Goal: Task Accomplishment & Management: Use online tool/utility

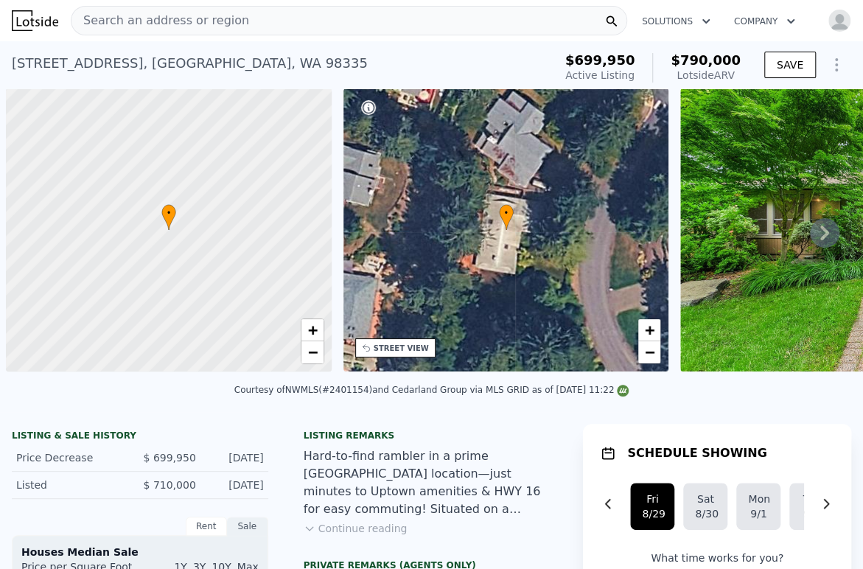
click at [278, 18] on div "Search an address or region" at bounding box center [349, 20] width 556 height 29
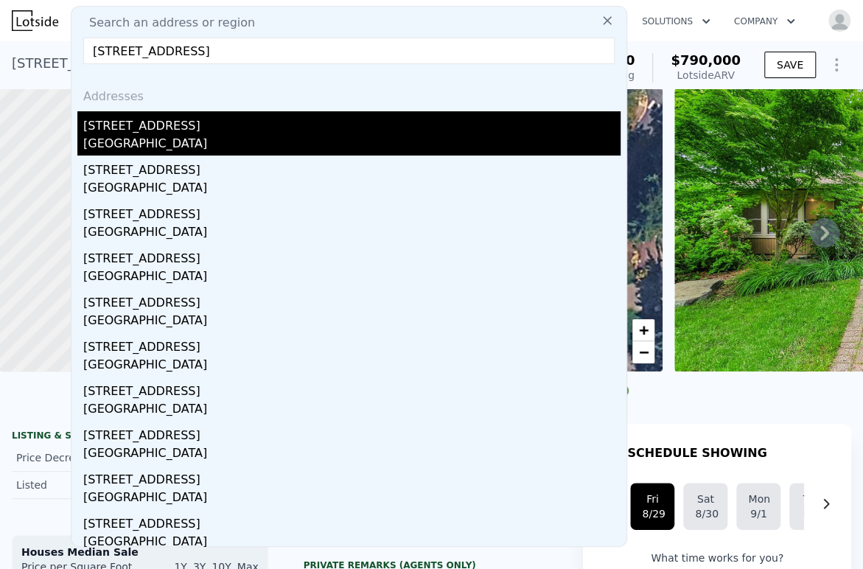
type input "5119 19th St N, Arlington, VA 22207"
click at [190, 125] on div "[STREET_ADDRESS]" at bounding box center [351, 123] width 537 height 24
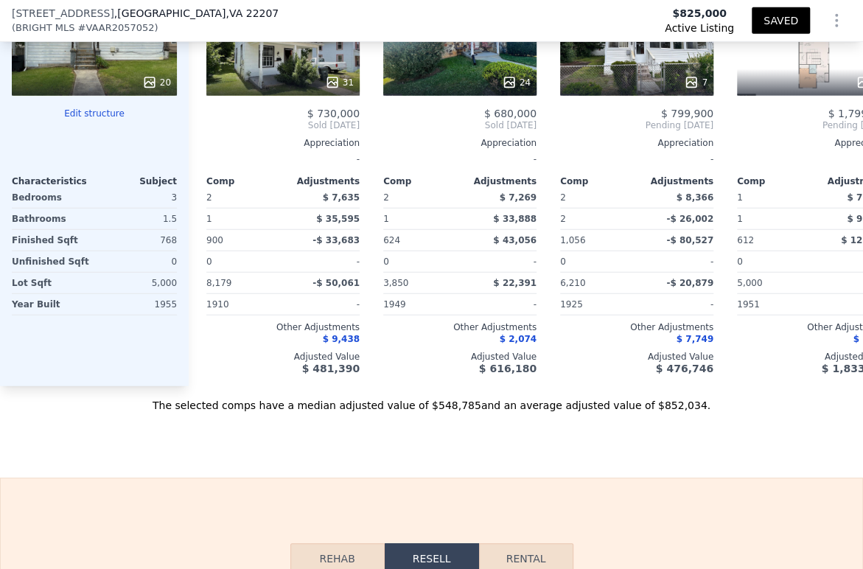
scroll to position [1468, 0]
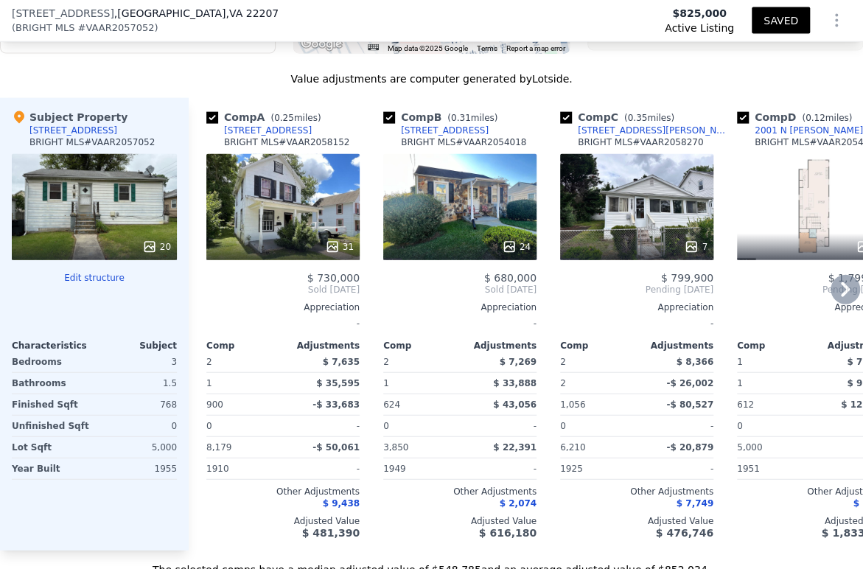
click at [251, 147] on div "BRIGHT MLS # VAAR2058152" at bounding box center [286, 142] width 125 height 12
click at [248, 136] on div "[STREET_ADDRESS]" at bounding box center [268, 131] width 88 height 12
click at [637, 136] on div "[STREET_ADDRESS][PERSON_NAME]" at bounding box center [654, 131] width 153 height 12
click at [837, 304] on icon at bounding box center [845, 289] width 29 height 29
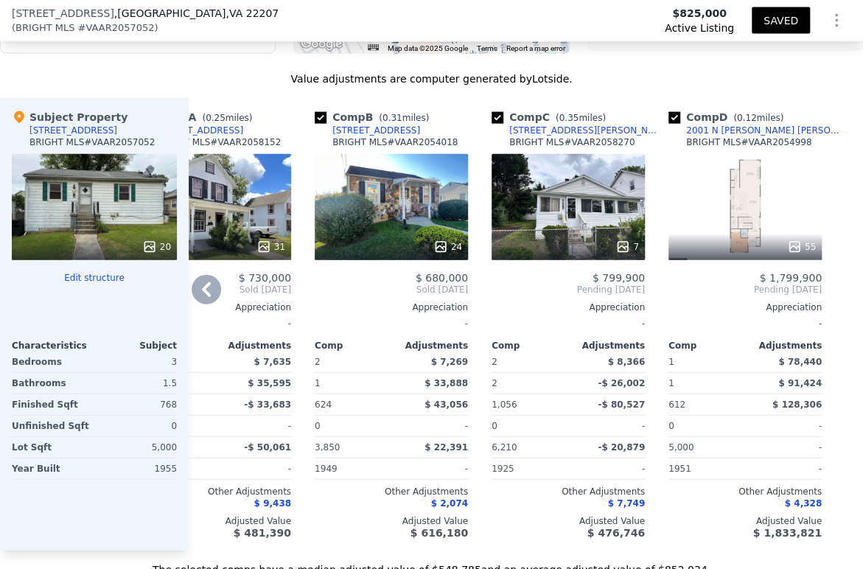
click at [739, 216] on div "55" at bounding box center [744, 207] width 153 height 106
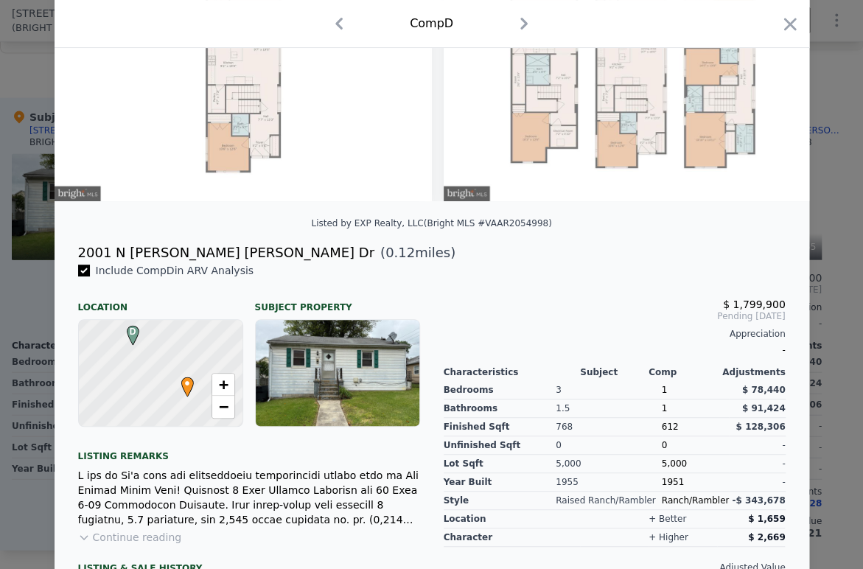
scroll to position [327, 0]
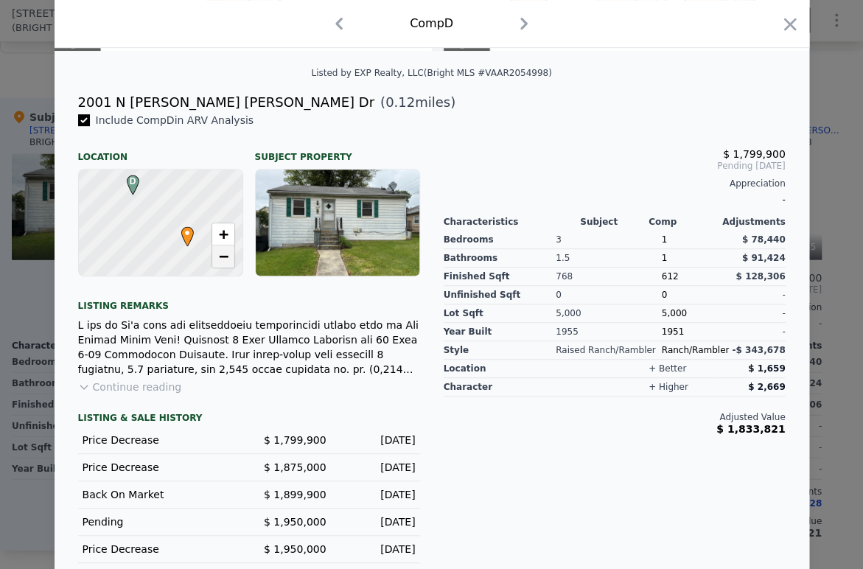
click at [222, 265] on span "−" at bounding box center [223, 256] width 10 height 18
click at [212, 235] on link "+" at bounding box center [223, 234] width 22 height 22
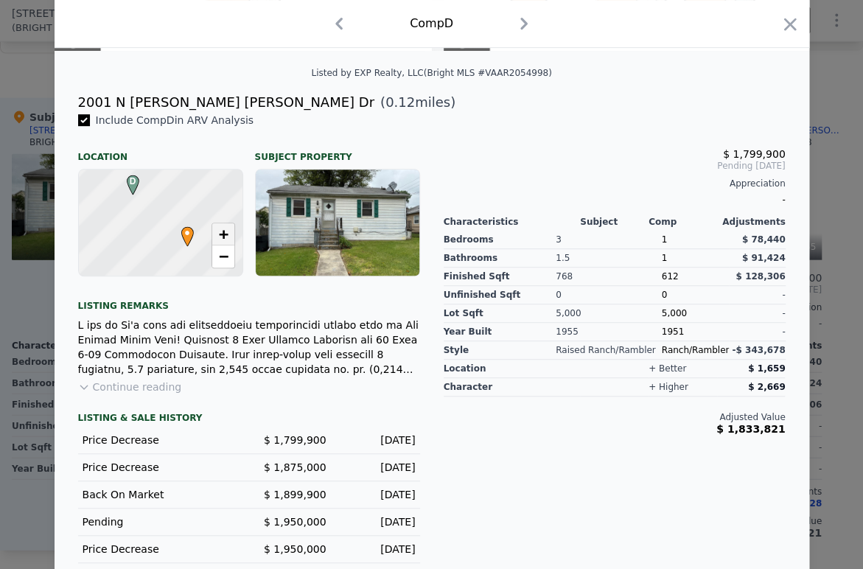
click at [212, 235] on link "+" at bounding box center [223, 234] width 22 height 22
click at [212, 268] on link "−" at bounding box center [223, 256] width 22 height 22
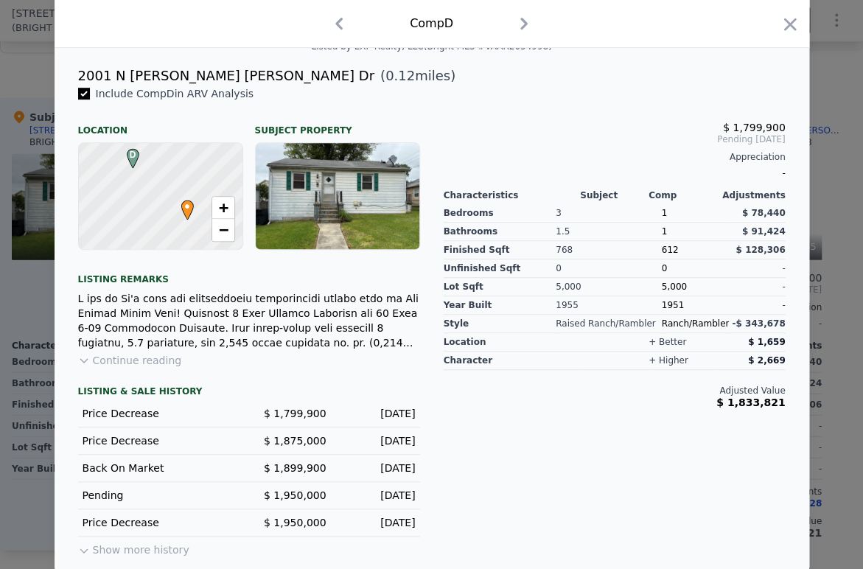
scroll to position [366, 0]
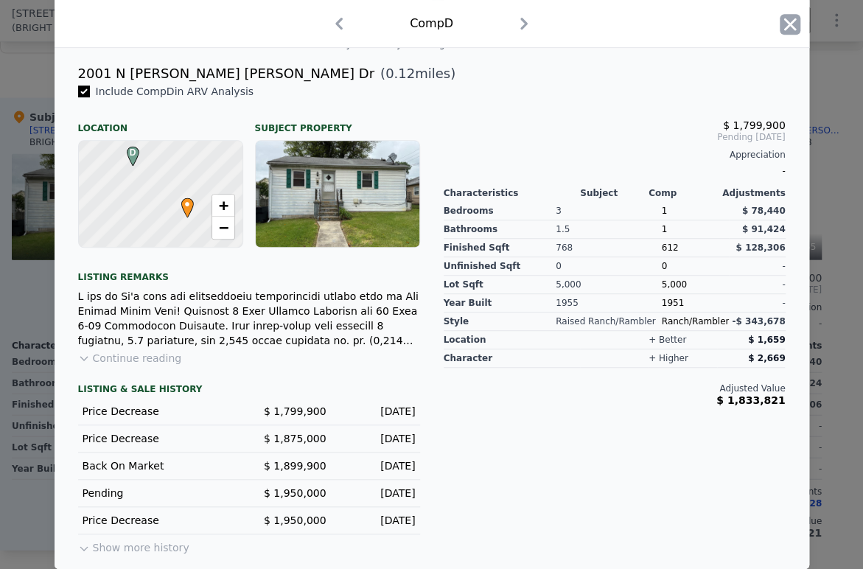
click at [790, 14] on icon "button" at bounding box center [790, 24] width 21 height 21
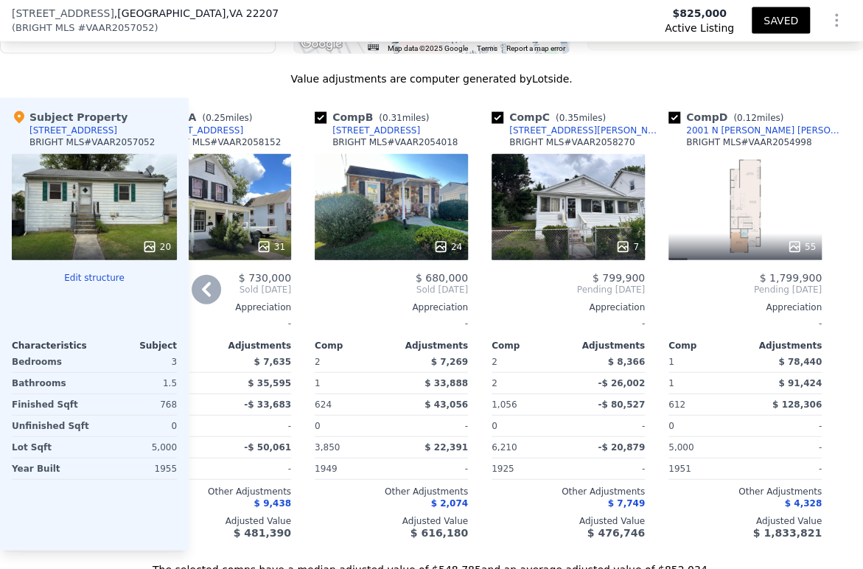
click at [198, 304] on icon at bounding box center [206, 289] width 29 height 29
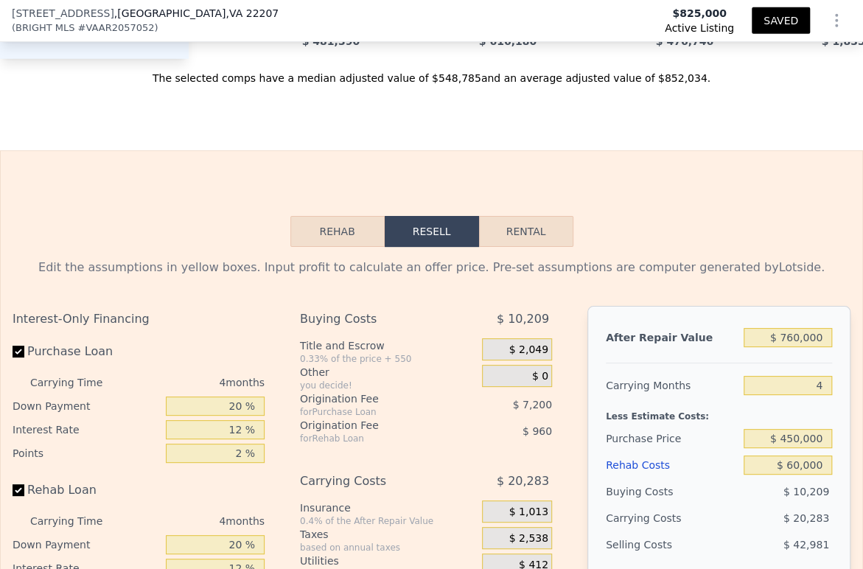
scroll to position [2123, 0]
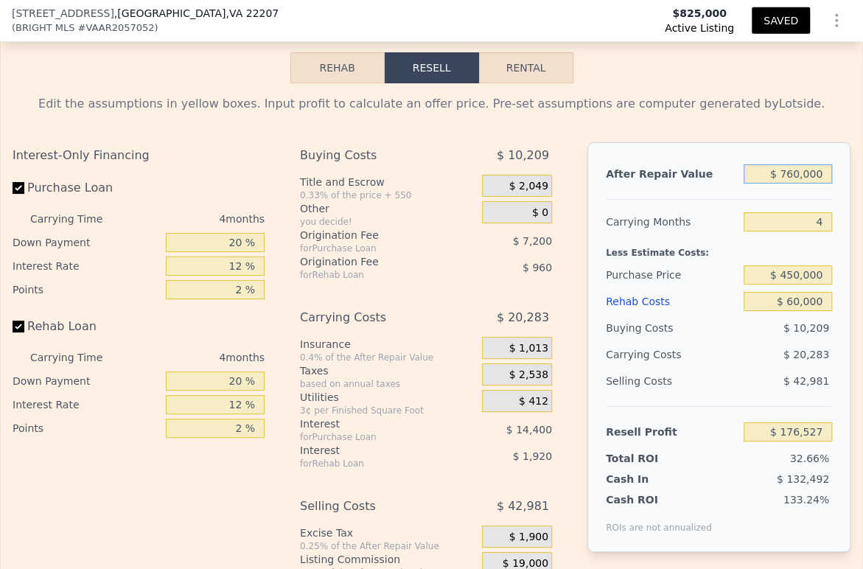
click at [776, 184] on input "$ 760,000" at bounding box center [788, 173] width 88 height 19
click at [780, 284] on input "$ 450,000" at bounding box center [788, 274] width 88 height 19
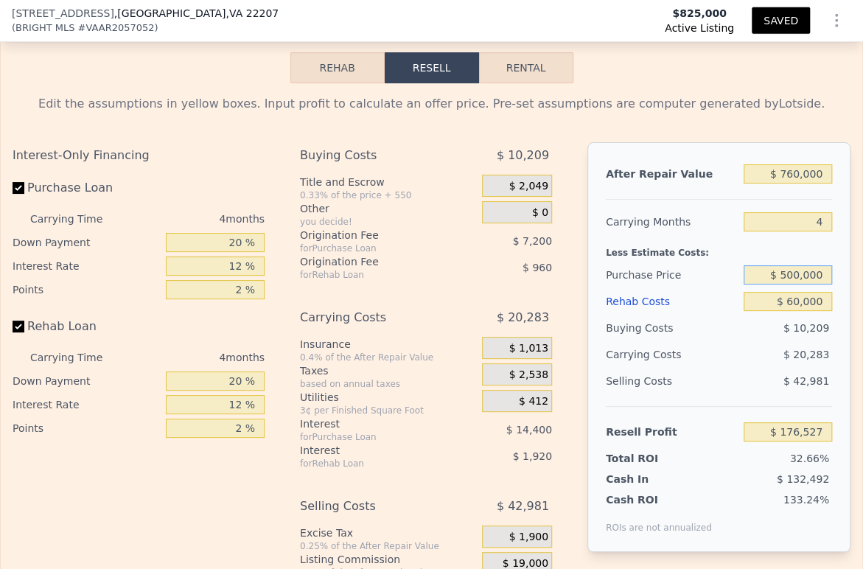
type input "$ 500,000"
click at [747, 368] on div "$ 20,283" at bounding box center [762, 354] width 139 height 27
type input "$ 123,961"
click at [216, 252] on input "20 %" at bounding box center [215, 242] width 99 height 19
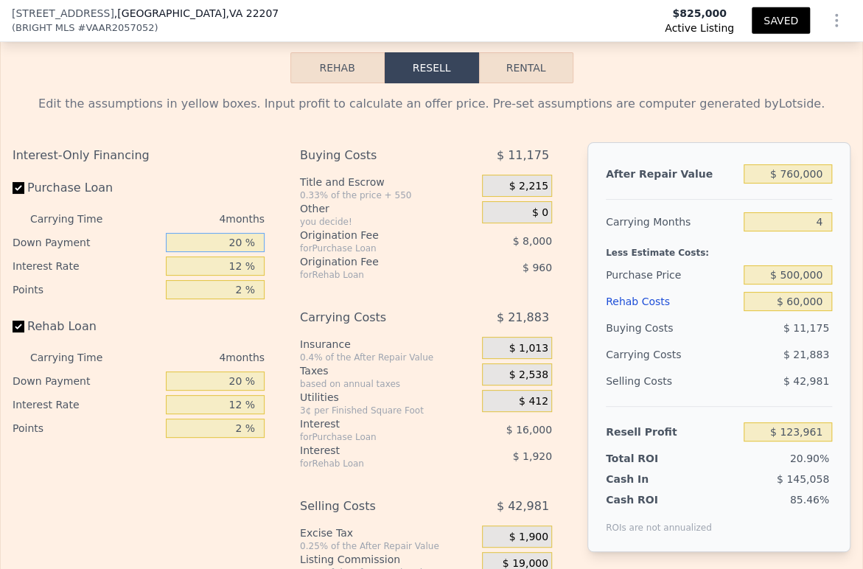
type input "1 %"
type input "$ 118,261"
type input "10 %"
type input "$ 120,961"
type input "10 %"
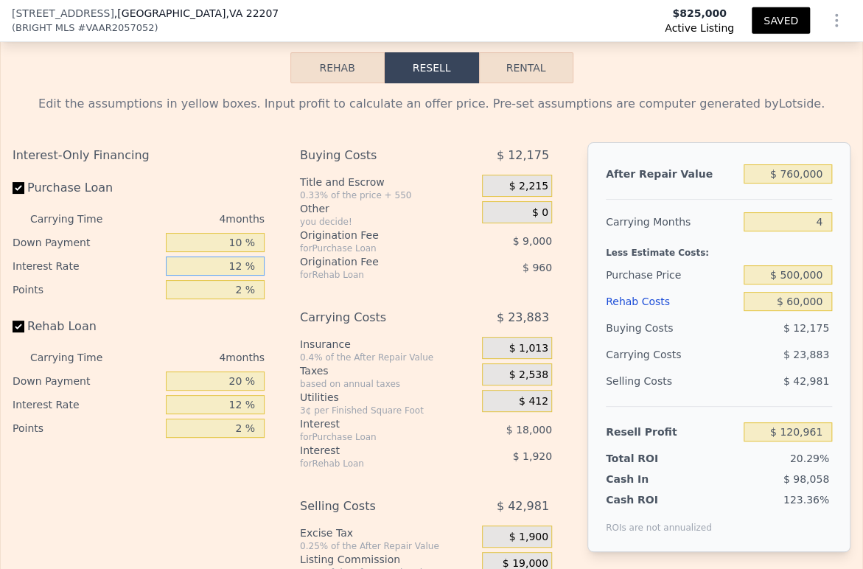
click at [214, 276] on input "12 %" at bounding box center [215, 265] width 99 height 19
type input "9 %"
type input "$ 125,461"
type input "9 %"
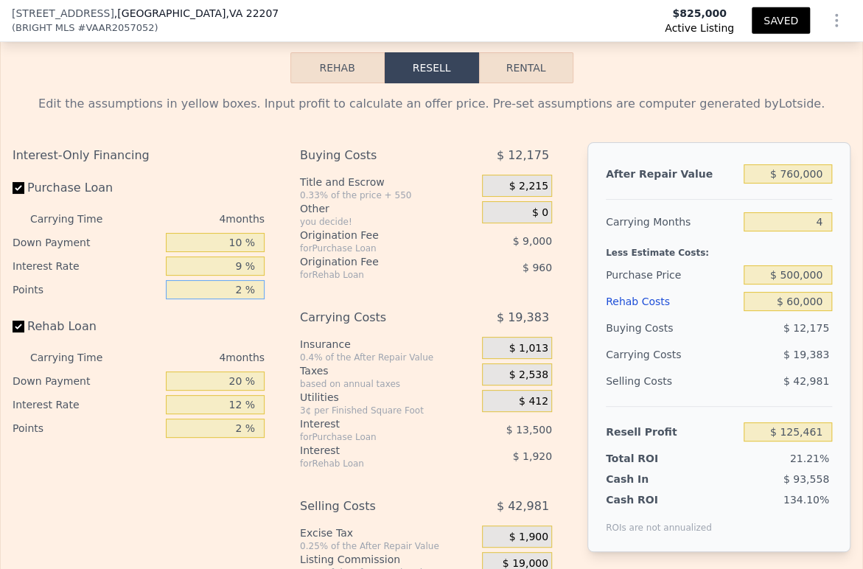
click at [223, 299] on input "2 %" at bounding box center [215, 289] width 99 height 19
type input "1 %"
type input "$ 129,961"
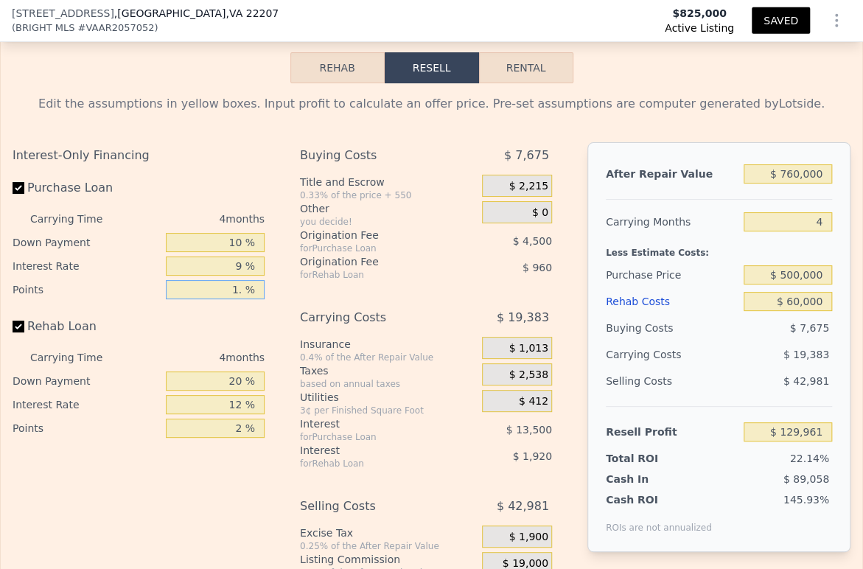
type input "1.5 %"
type input "$ 127,711"
type input "1.5 %"
click at [230, 391] on input "20 %" at bounding box center [215, 380] width 99 height 19
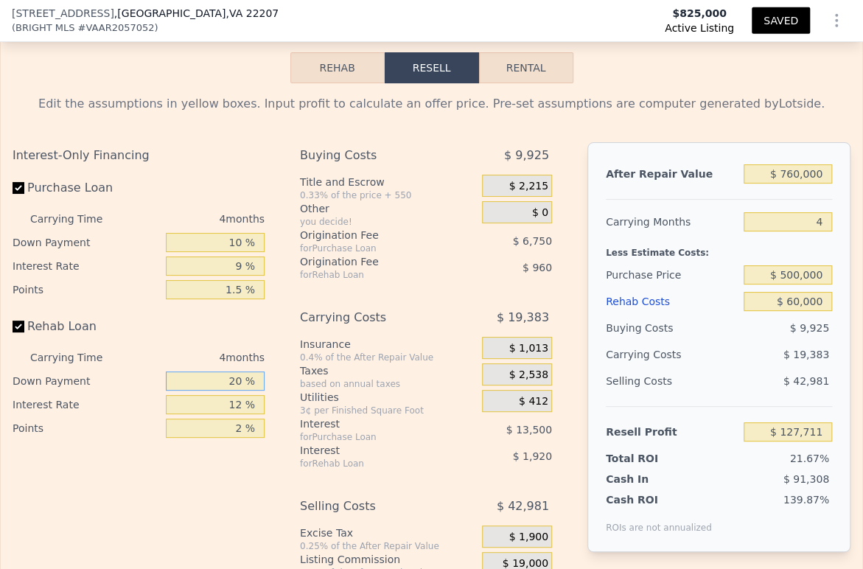
click at [230, 391] on input "20 %" at bounding box center [215, 380] width 99 height 19
type input "1 %"
type input "$ 127,027"
type input "10 %"
type input "$ 127,351"
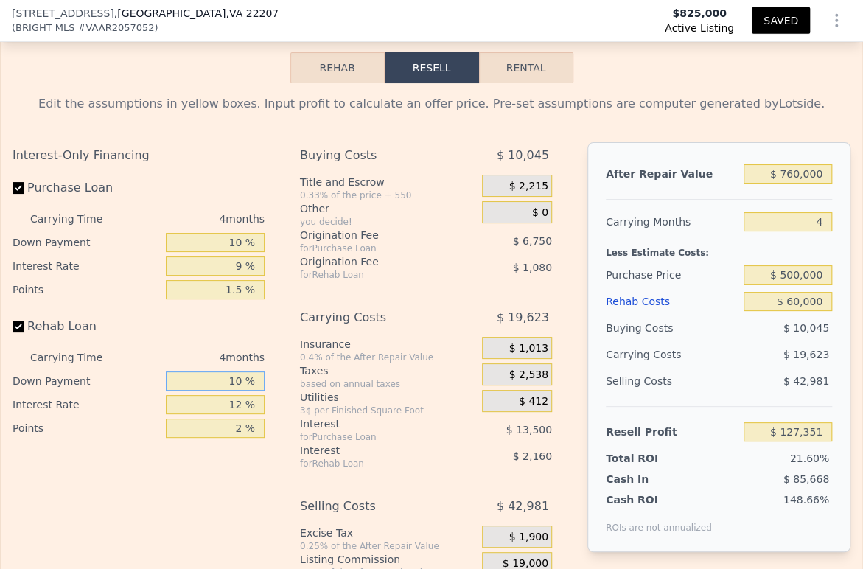
type input "10 %"
click at [224, 414] on input "12 %" at bounding box center [215, 404] width 99 height 19
type input "9 %"
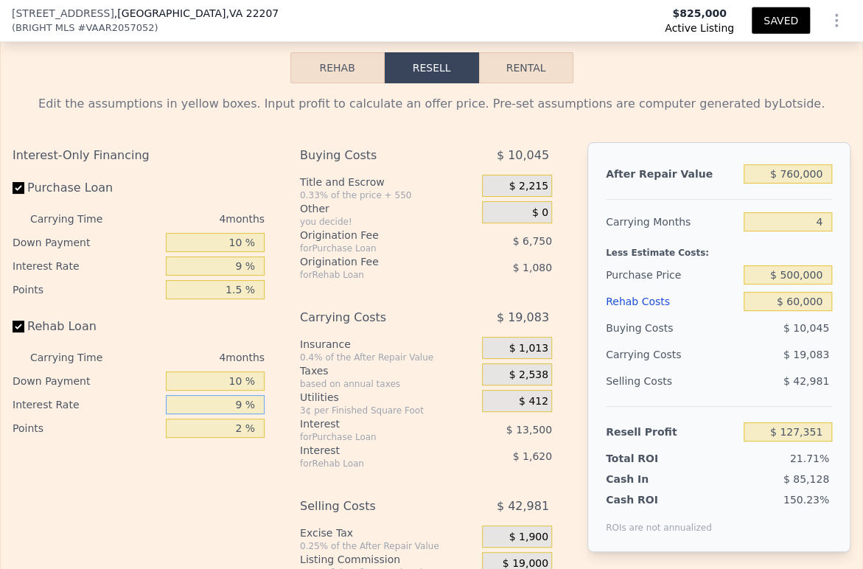
type input "$ 127,891"
type input "9 %"
click at [235, 438] on input "2 %" at bounding box center [215, 428] width 99 height 19
click at [234, 438] on input "2 %" at bounding box center [215, 428] width 99 height 19
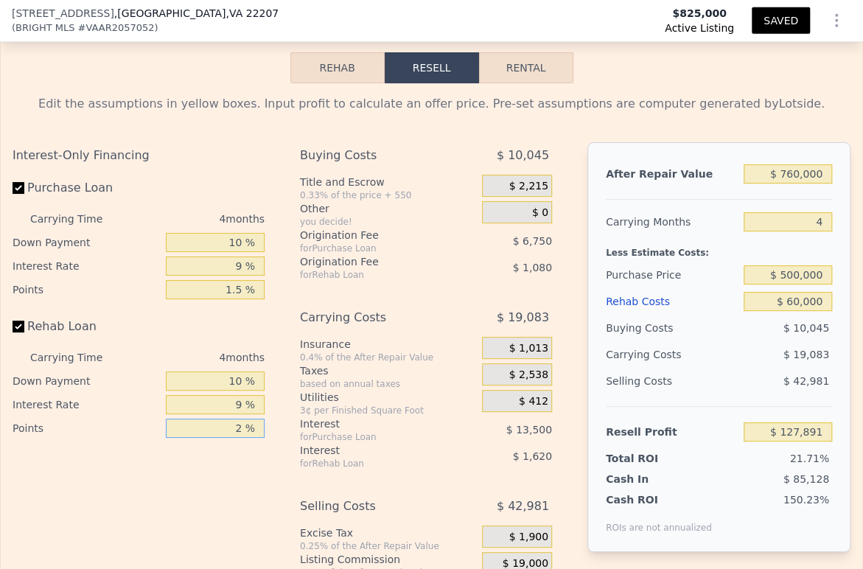
type input "1 %"
type input "$ 128,431"
type input "1.5 %"
type input "$ 128,161"
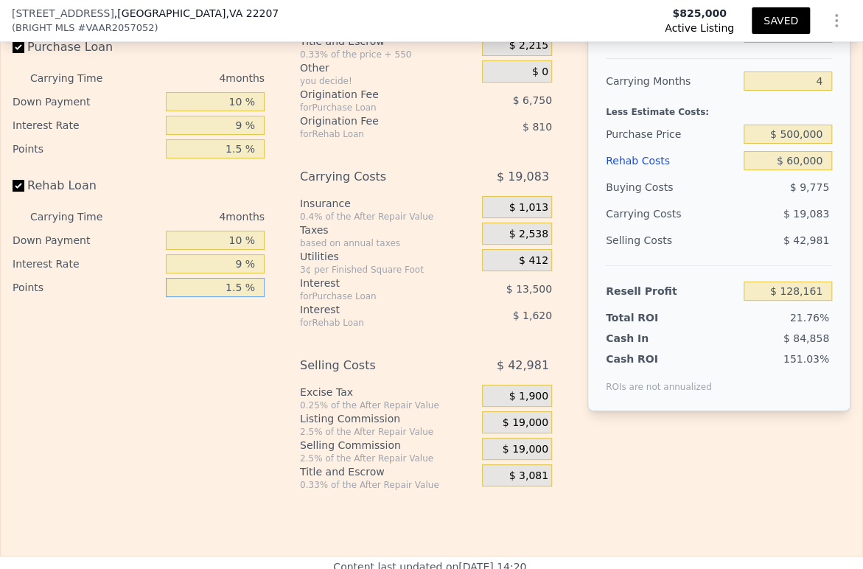
scroll to position [2451, 0]
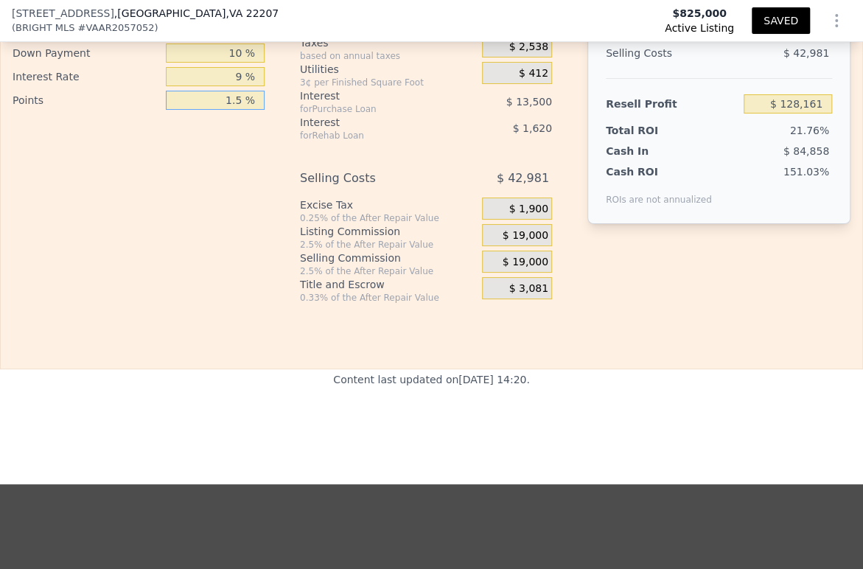
type input "1.5 %"
click at [522, 242] on span "$ 19,000" at bounding box center [526, 235] width 46 height 13
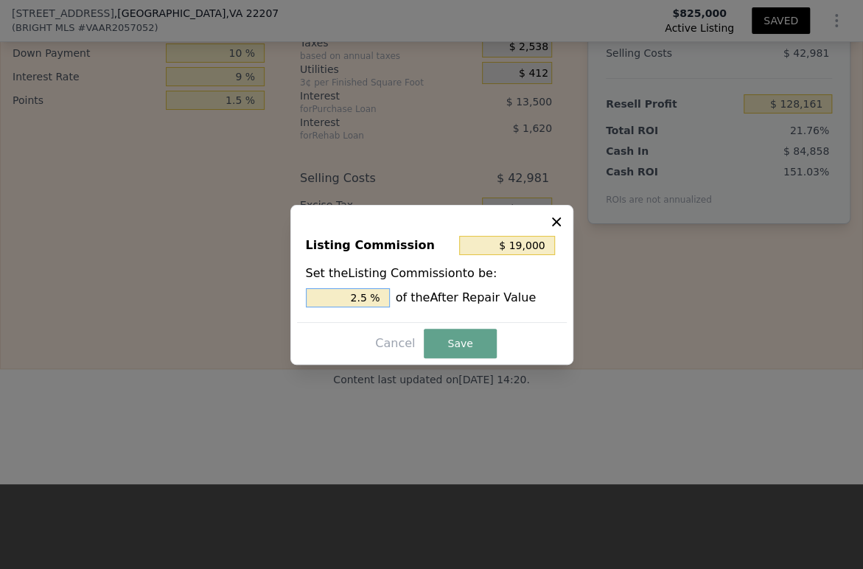
type input "$ 11,400"
drag, startPoint x: 360, startPoint y: 298, endPoint x: 350, endPoint y: 298, distance: 9.6
click at [350, 298] on input "1.5 %" at bounding box center [348, 297] width 84 height 19
type input "1.5 %"
click at [492, 355] on div "Cancel Save" at bounding box center [432, 343] width 270 height 29
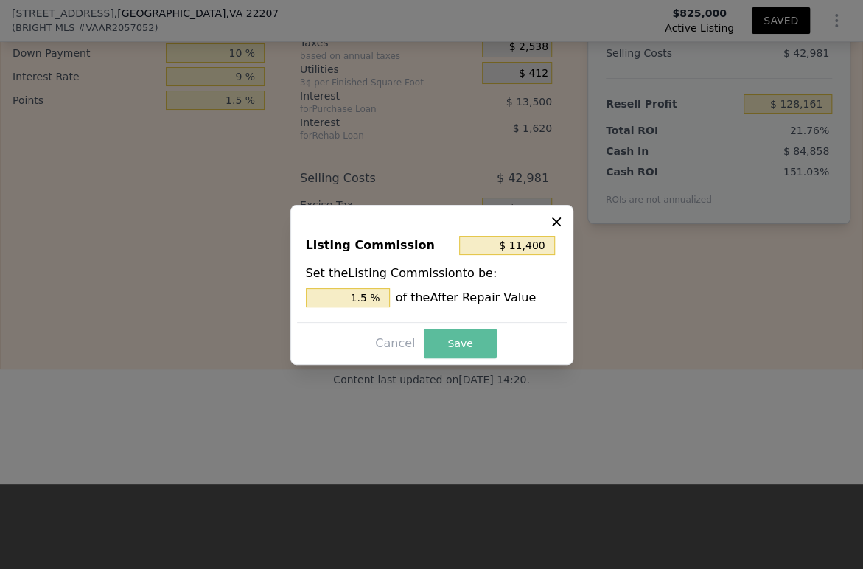
click at [472, 351] on button "Save" at bounding box center [460, 343] width 72 height 29
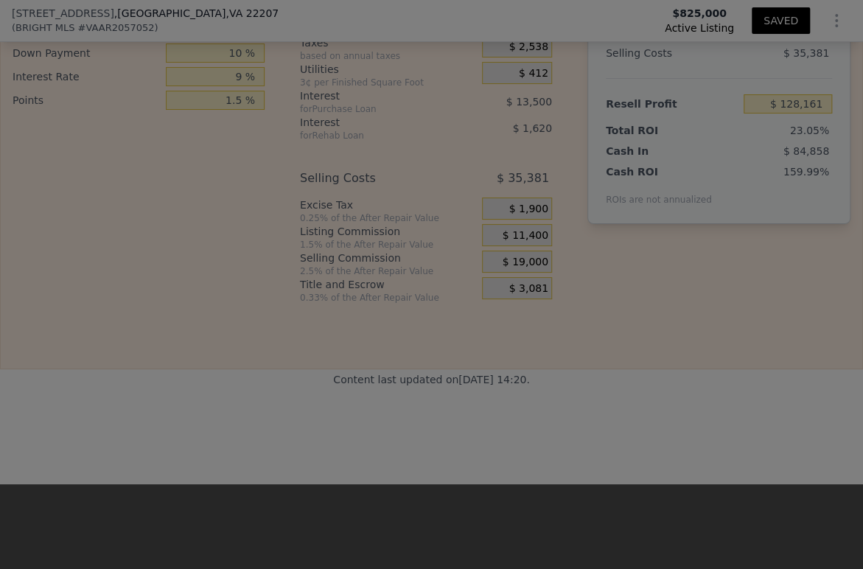
type input "$ 135,761"
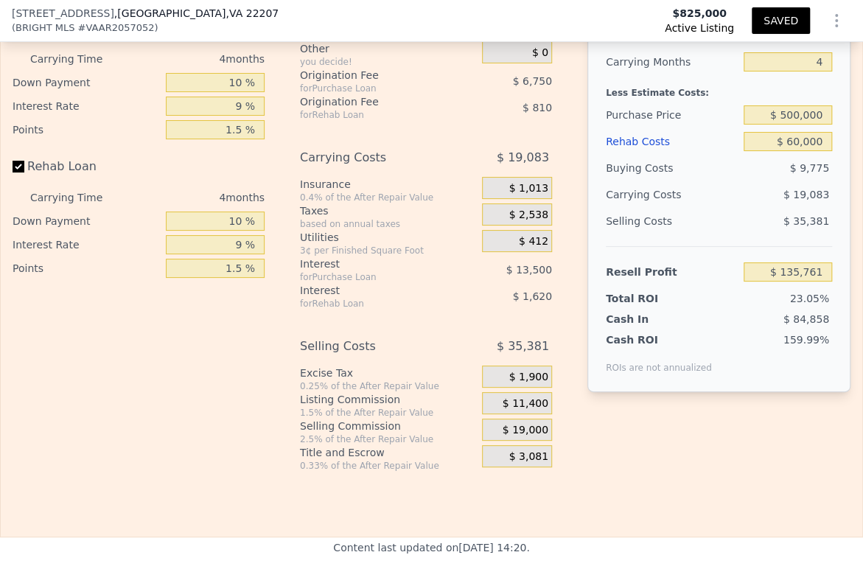
scroll to position [2123, 0]
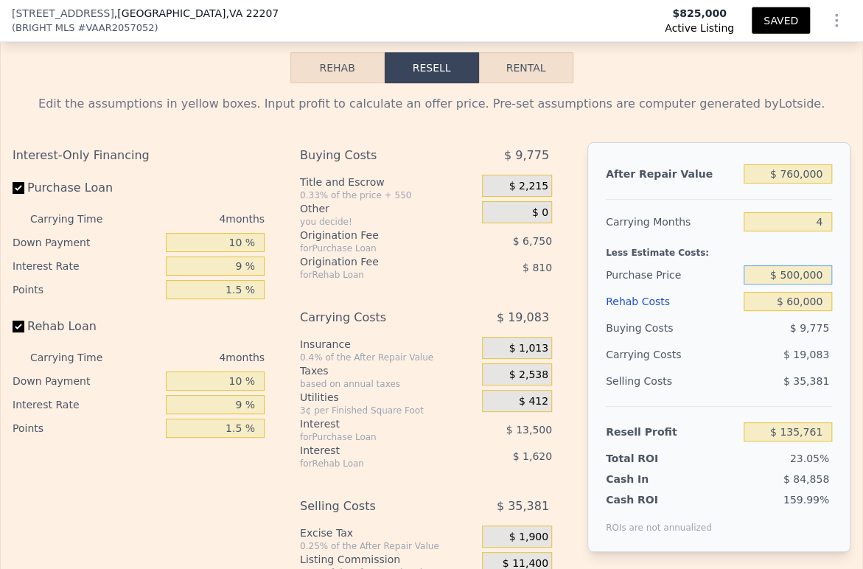
click at [801, 284] on input "$ 500,000" at bounding box center [788, 274] width 88 height 19
drag, startPoint x: 814, startPoint y: 295, endPoint x: 769, endPoint y: 296, distance: 45.0
click at [769, 284] on input "$ 500,000" at bounding box center [788, 274] width 88 height 19
click at [782, 284] on input "$ 5,500,000" at bounding box center [788, 274] width 88 height 19
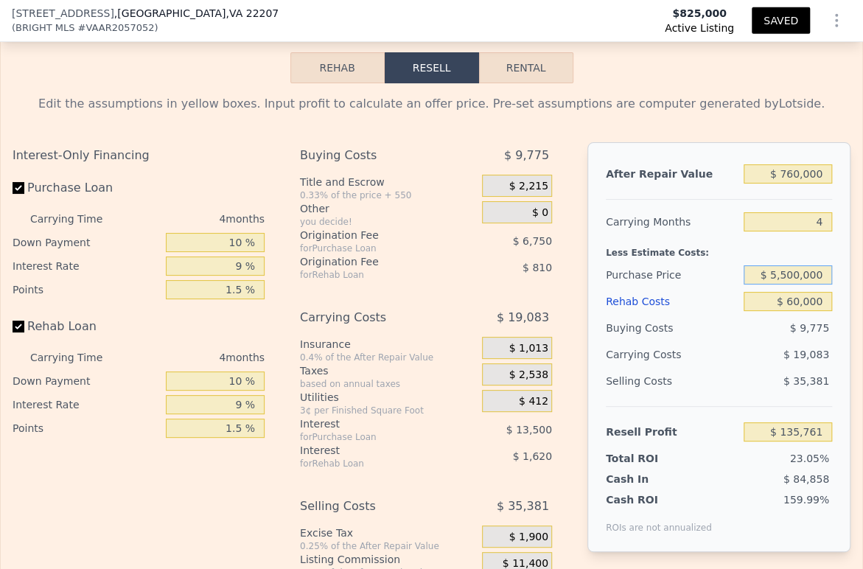
click at [783, 284] on input "$ 5,500,000" at bounding box center [788, 274] width 88 height 19
type input "$ 456"
type input "$ 657,200"
drag, startPoint x: 792, startPoint y: 200, endPoint x: 782, endPoint y: 200, distance: 10.3
click at [782, 184] on input "$ 760,000" at bounding box center [788, 173] width 88 height 19
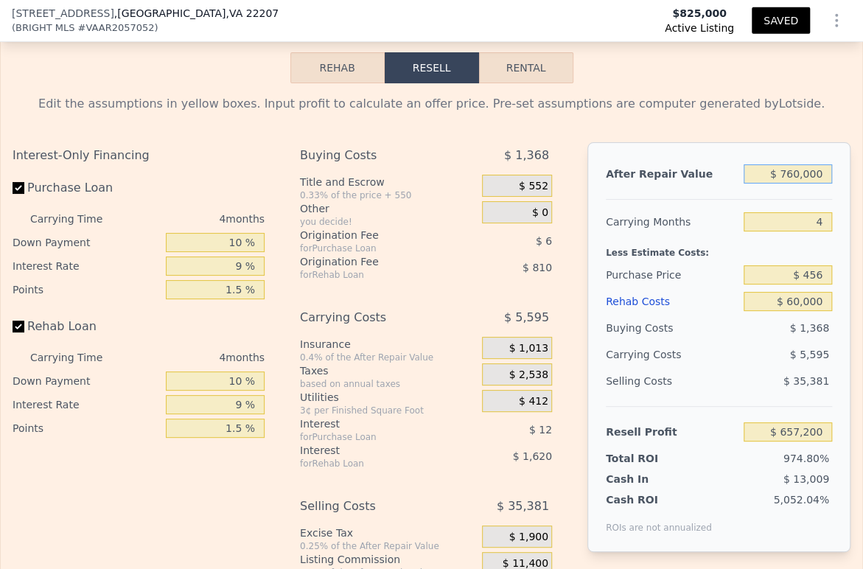
type input "$ 78,000"
type input "$ 7,365"
type input "$ 780,000"
type input "$ 676,257"
type input "$ 780,000"
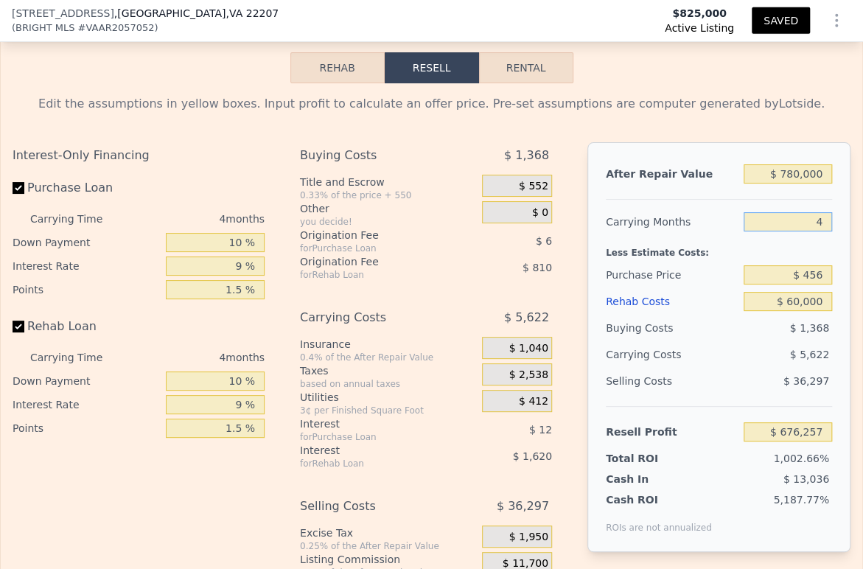
click at [788, 231] on input "4" at bounding box center [788, 221] width 88 height 19
click at [808, 284] on input "$ 456" at bounding box center [788, 274] width 88 height 19
type input "$ 450,000"
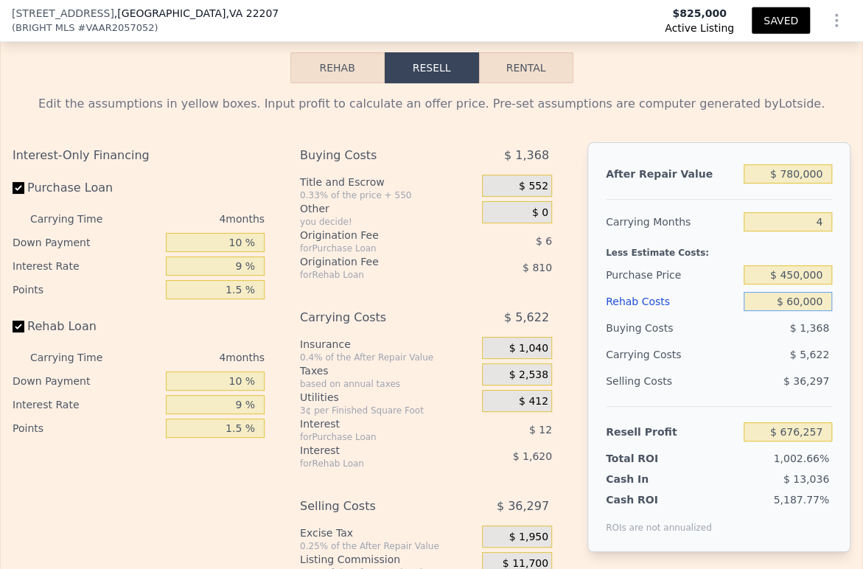
click at [758, 311] on input "$ 60,000" at bounding box center [788, 301] width 88 height 19
type input "$ 207,007"
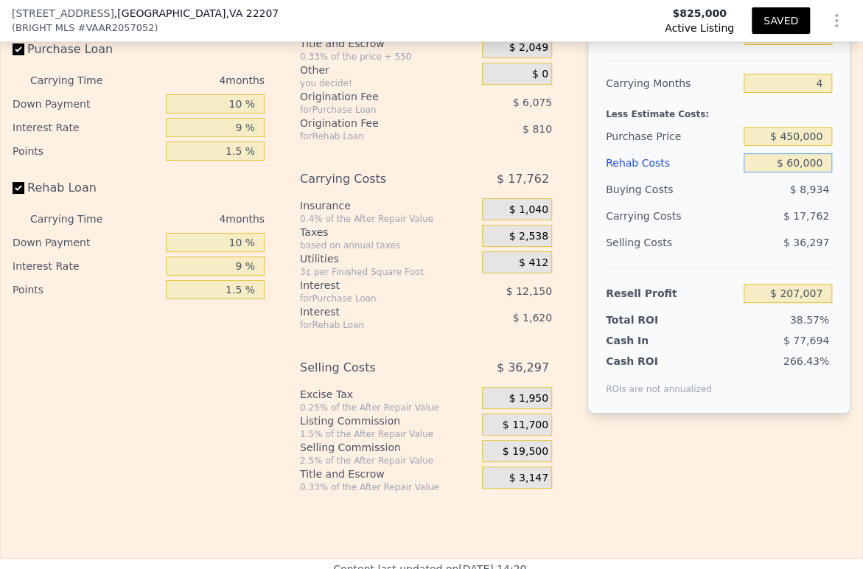
scroll to position [2288, 0]
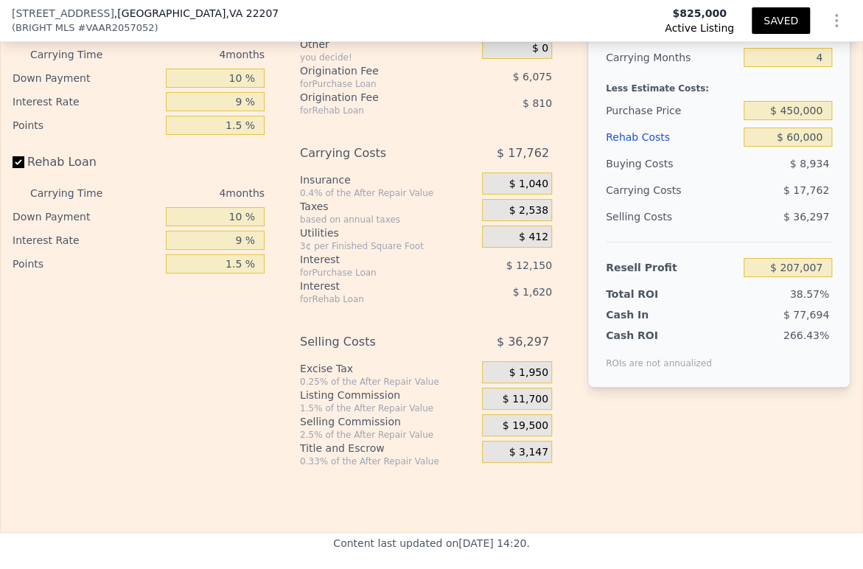
click at [514, 406] on span "$ 11,700" at bounding box center [526, 399] width 46 height 13
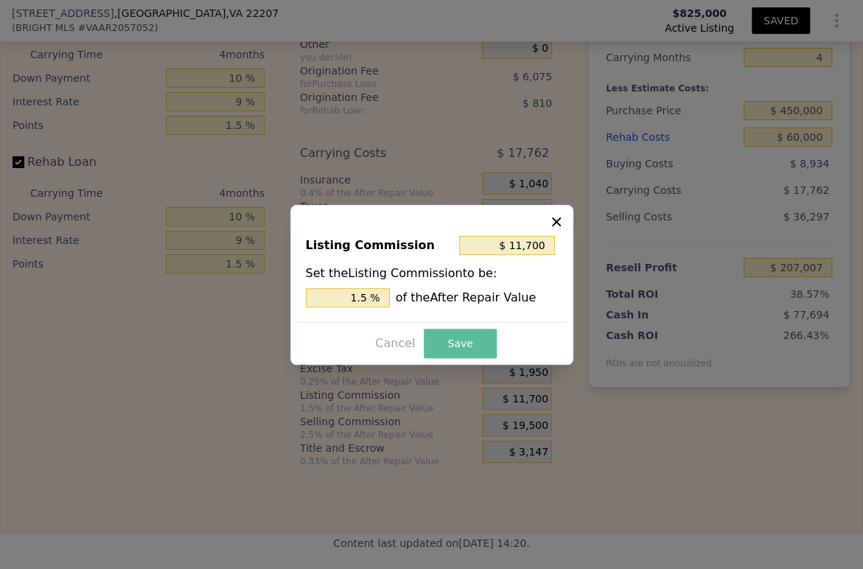
click at [426, 335] on button "Save" at bounding box center [460, 343] width 72 height 29
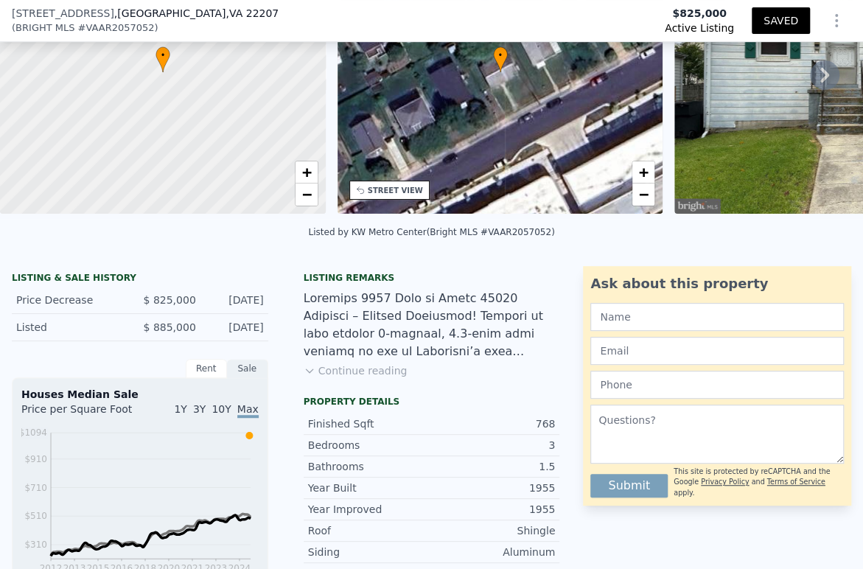
scroll to position [164, 0]
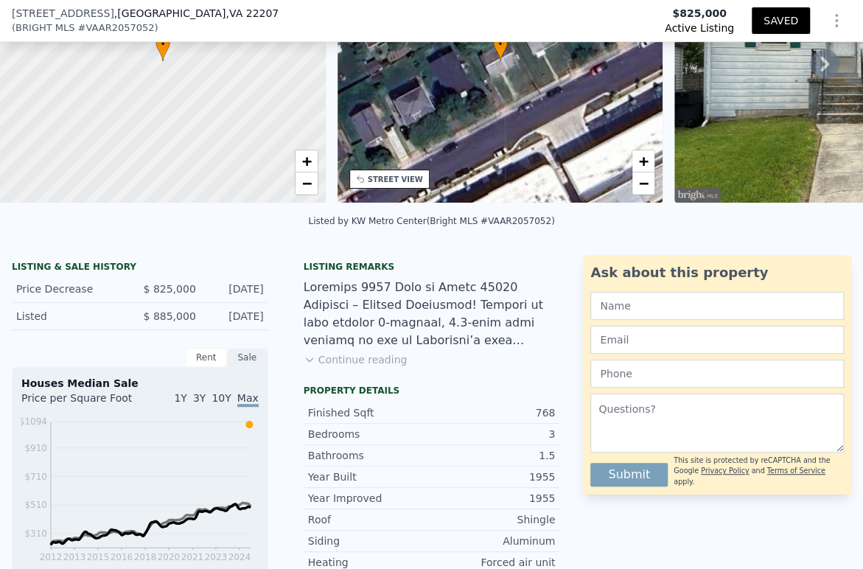
click at [378, 367] on button "Continue reading" at bounding box center [356, 359] width 104 height 15
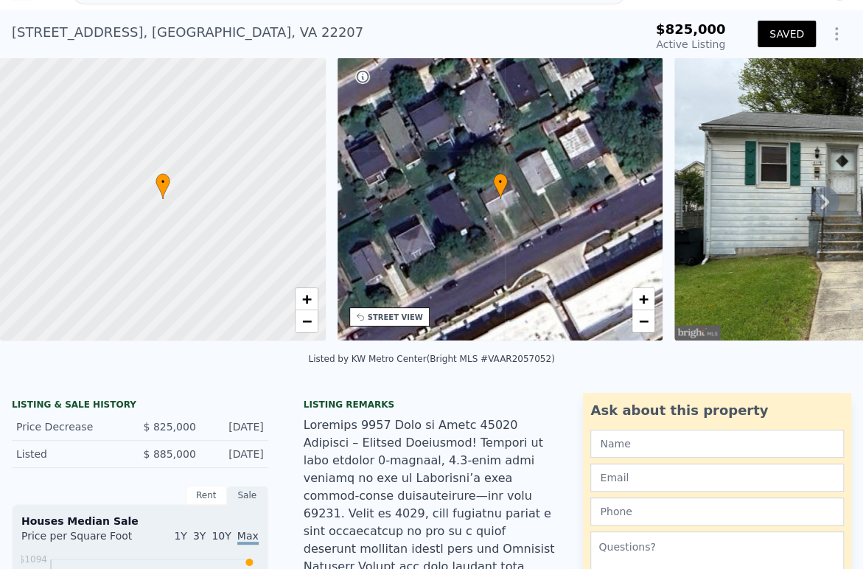
scroll to position [5, 0]
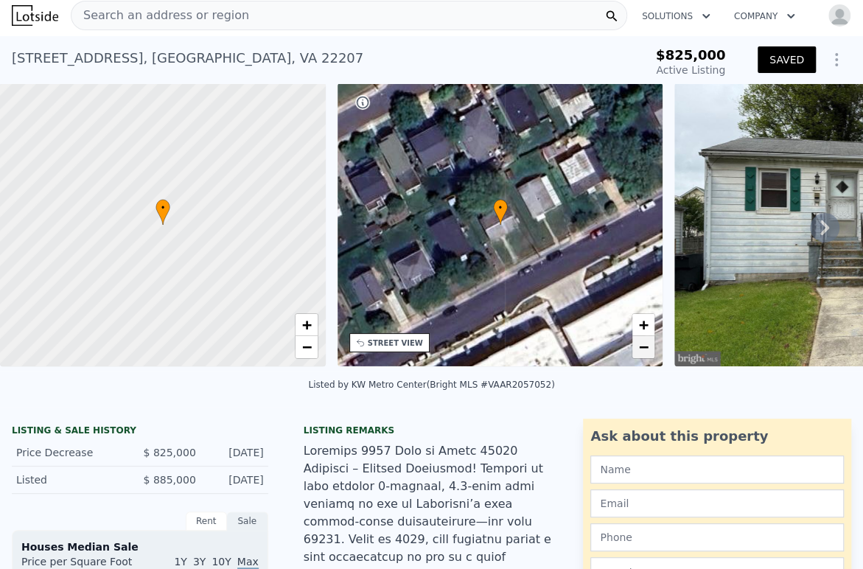
click at [637, 349] on link "−" at bounding box center [643, 347] width 22 height 22
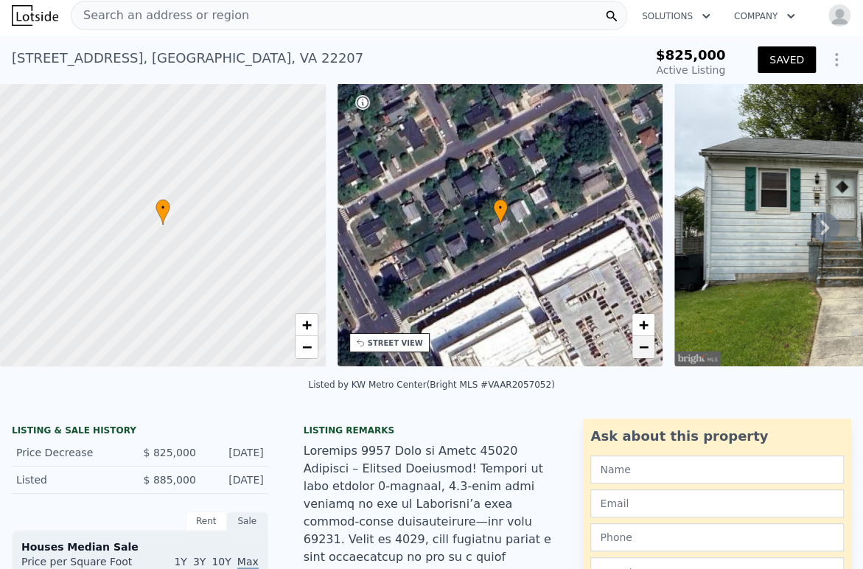
click at [643, 346] on span "−" at bounding box center [644, 347] width 10 height 18
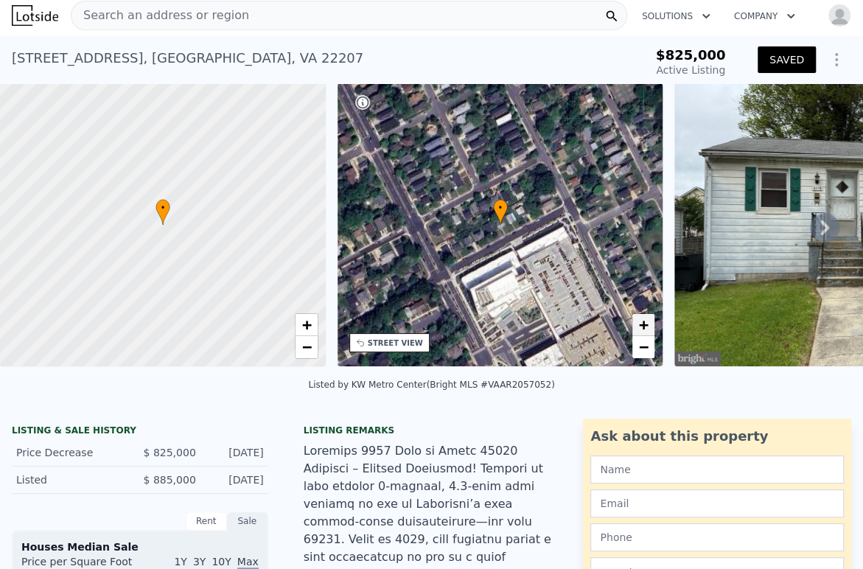
click at [641, 326] on span "+" at bounding box center [644, 324] width 10 height 18
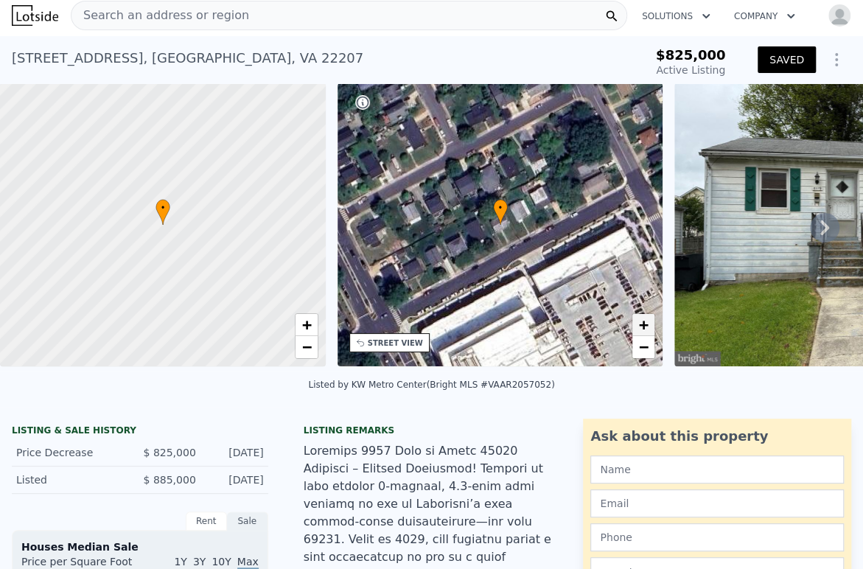
click at [641, 326] on span "+" at bounding box center [644, 324] width 10 height 18
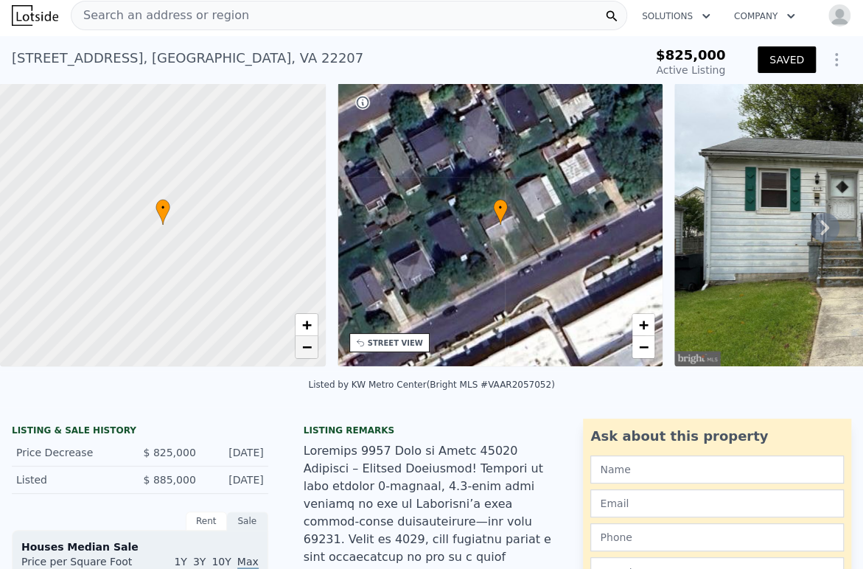
click at [312, 343] on link "−" at bounding box center [307, 347] width 22 height 22
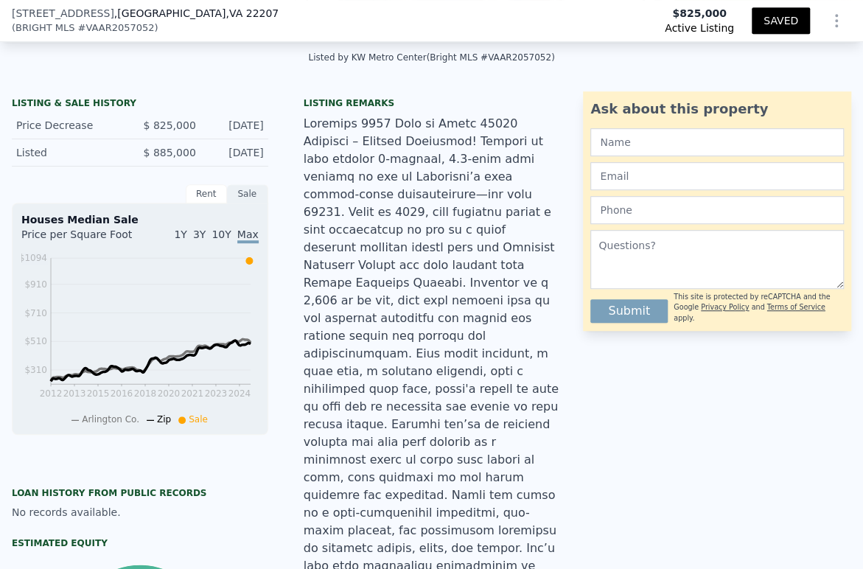
type input "$ 760,000"
type input "$ 176,527"
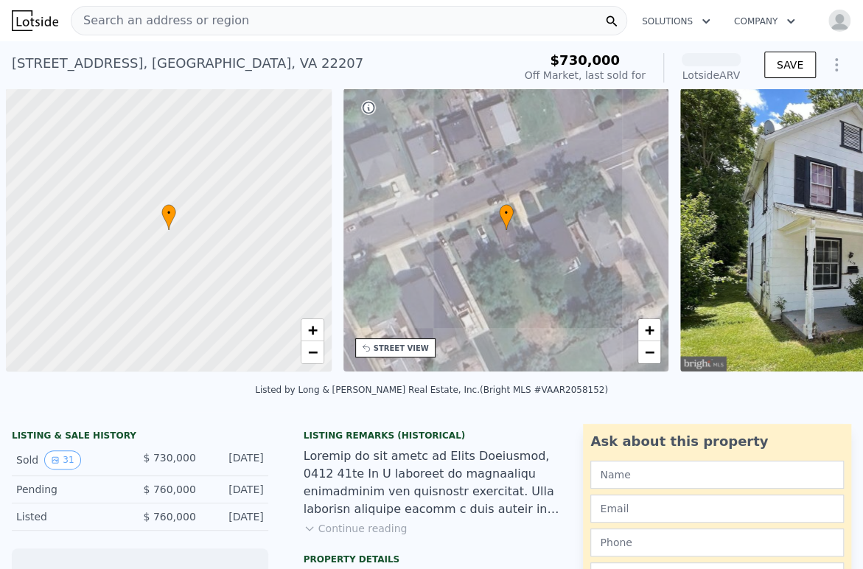
scroll to position [0, 6]
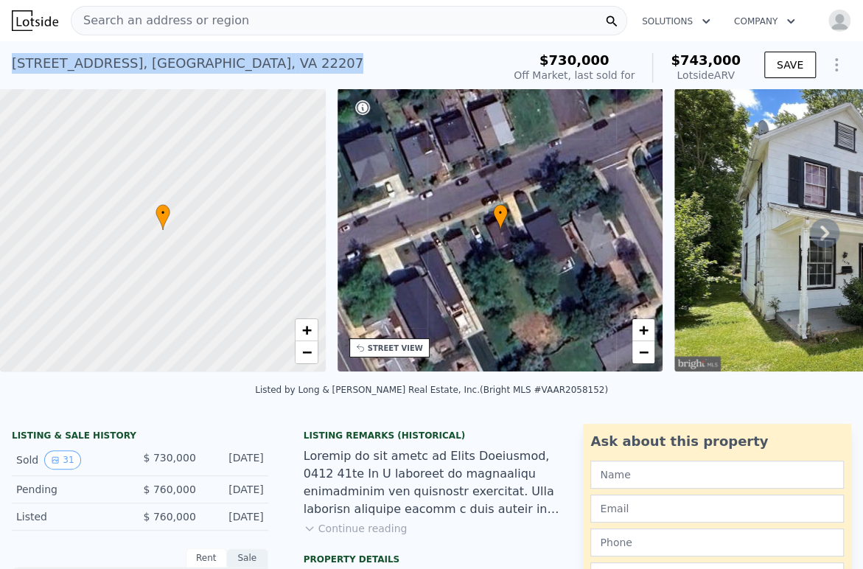
drag, startPoint x: 246, startPoint y: 63, endPoint x: 7, endPoint y: 74, distance: 239.7
click at [7, 74] on div "5008 22nd St N , Arlington , VA 22207 Sold Jun 2025 for $730k (~ARV $743k ) $73…" at bounding box center [431, 64] width 863 height 47
copy div "5008 22nd St N , Arlington , VA 22207"
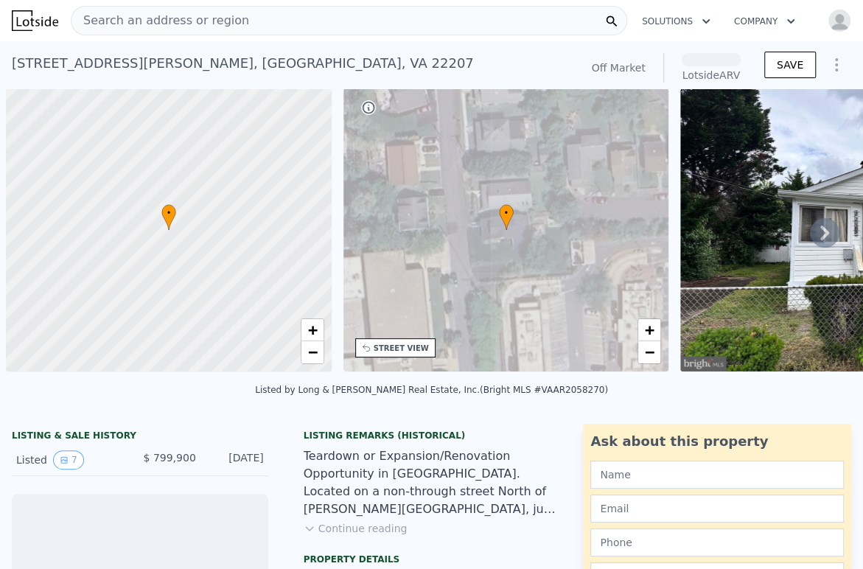
scroll to position [0, 6]
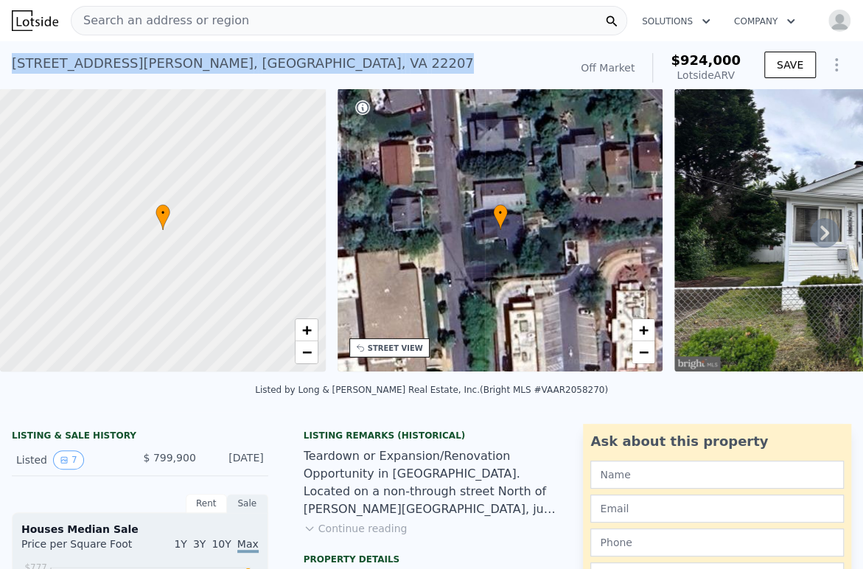
drag, startPoint x: 94, startPoint y: 73, endPoint x: 7, endPoint y: 71, distance: 87.0
click at [7, 71] on div "[STREET_ADDRESS][PERSON_NAME] Sold (~ARV $924k ) Off Market $924,000 Lotside AR…" at bounding box center [431, 64] width 863 height 47
copy div "[STREET_ADDRESS][PERSON_NAME]"
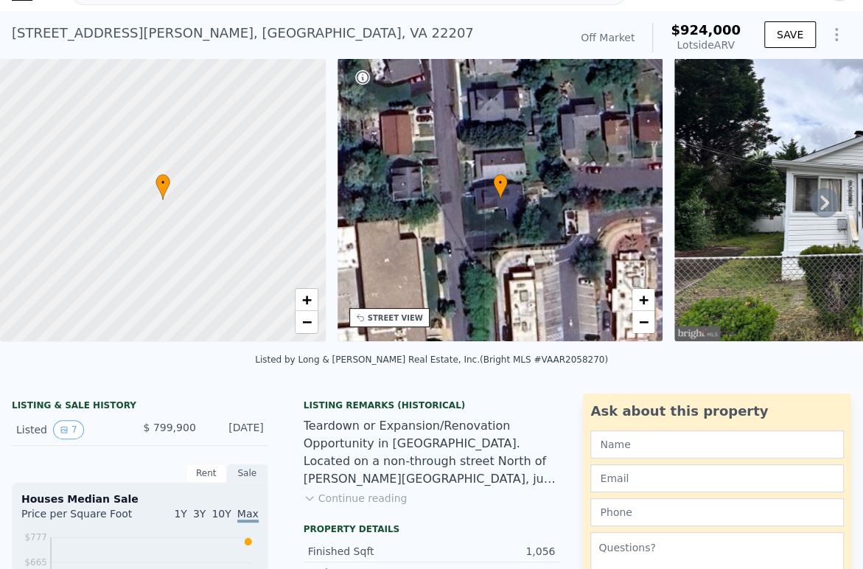
scroll to position [5, 0]
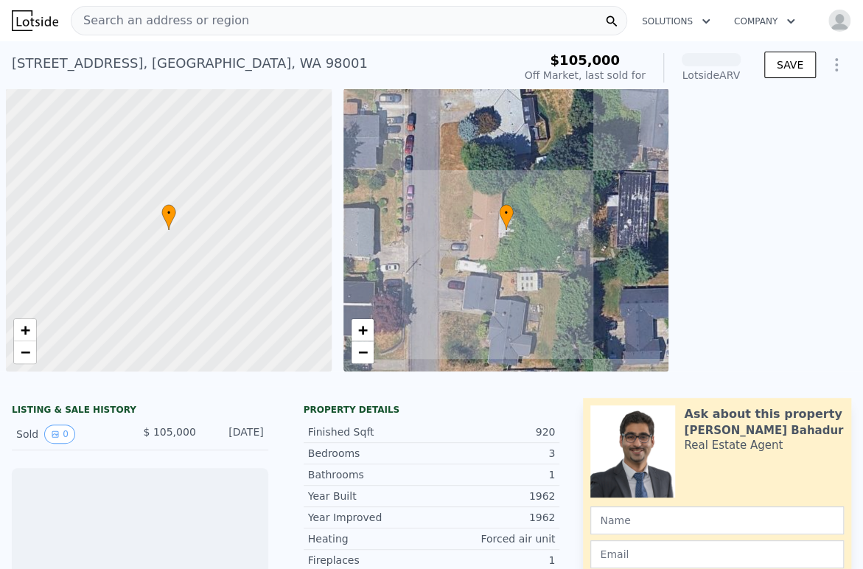
scroll to position [0, 6]
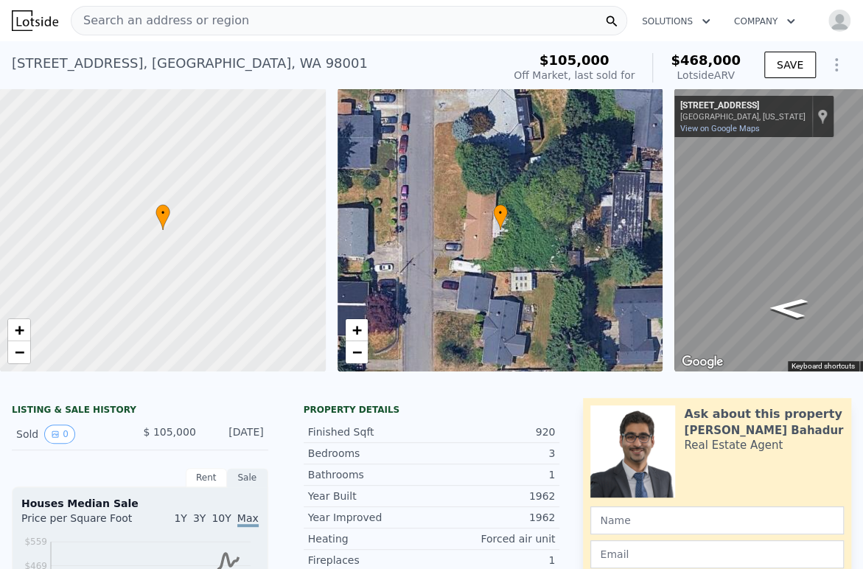
click at [414, 16] on div "Search an address or region" at bounding box center [349, 20] width 556 height 29
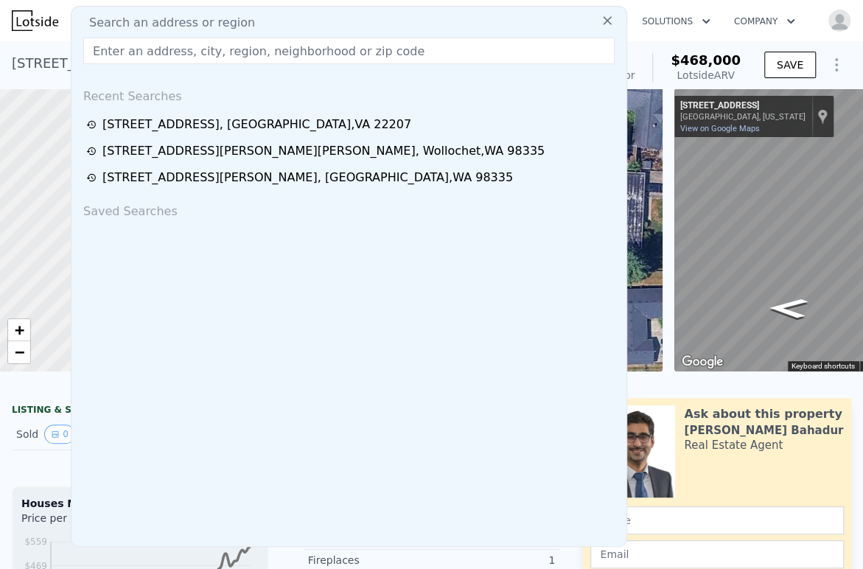
drag, startPoint x: 492, startPoint y: 167, endPoint x: 398, endPoint y: 23, distance: 171.9
click at [497, 153] on div "Recent Searches 5119 19th St N , Arlington County , VA 22207 4605 Murphy Dr NW …" at bounding box center [348, 311] width 555 height 470
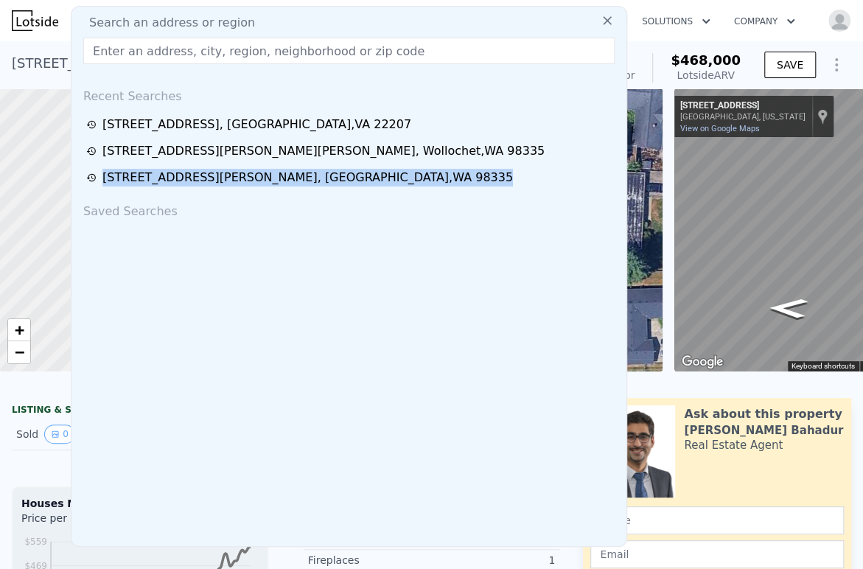
click at [393, 48] on input "text" at bounding box center [348, 51] width 531 height 27
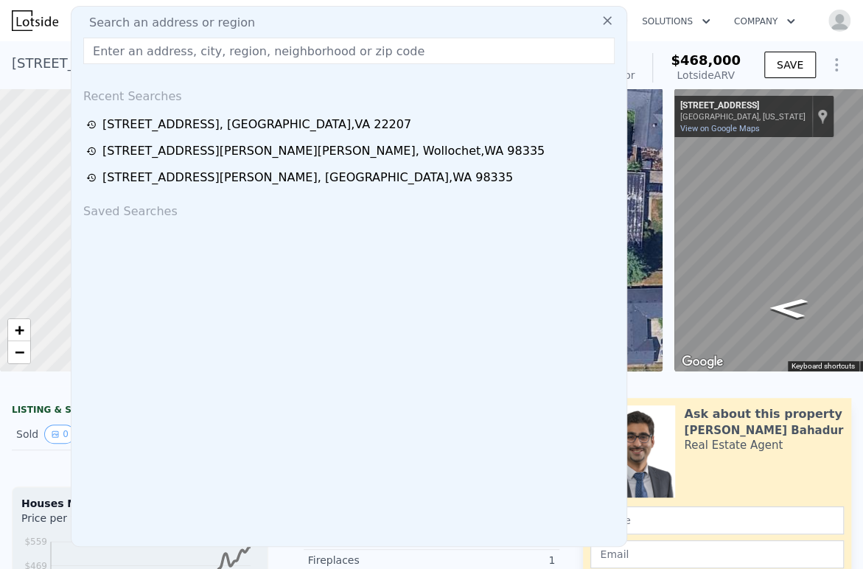
paste input "34020 40th Ave S, Roy, WA 98580"
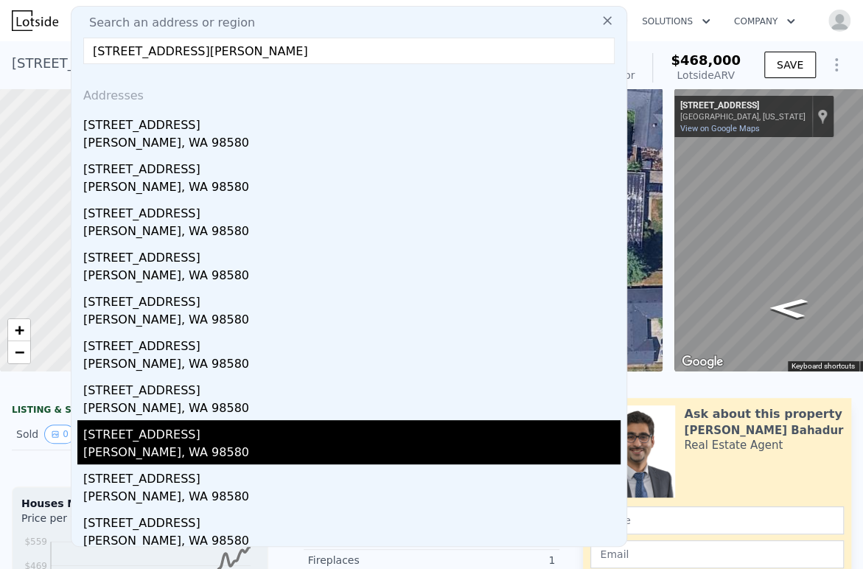
scroll to position [0, 0]
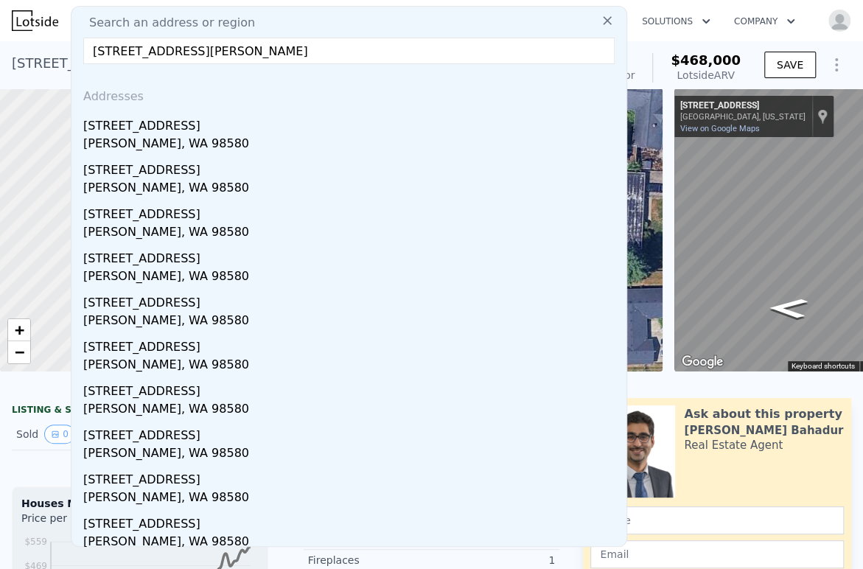
type input "34020 40th Ave S, Roy, WA 98580"
